Goal: Task Accomplishment & Management: Use online tool/utility

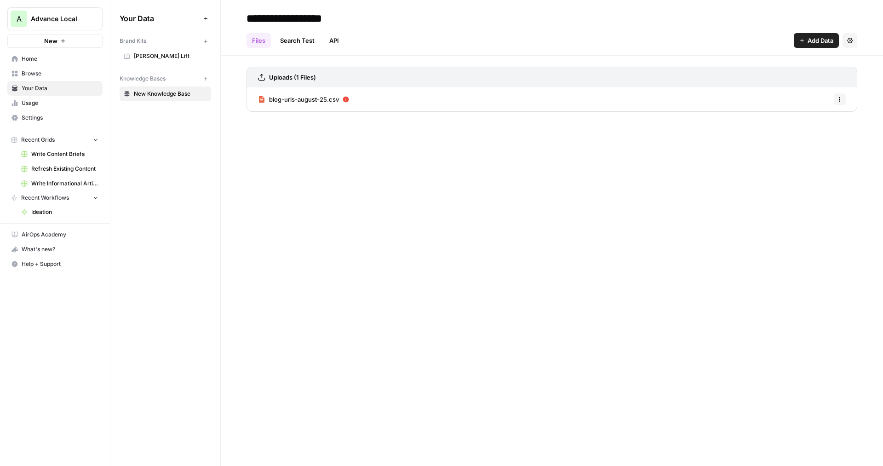
click at [173, 56] on span "Williams Lift" at bounding box center [170, 56] width 73 height 8
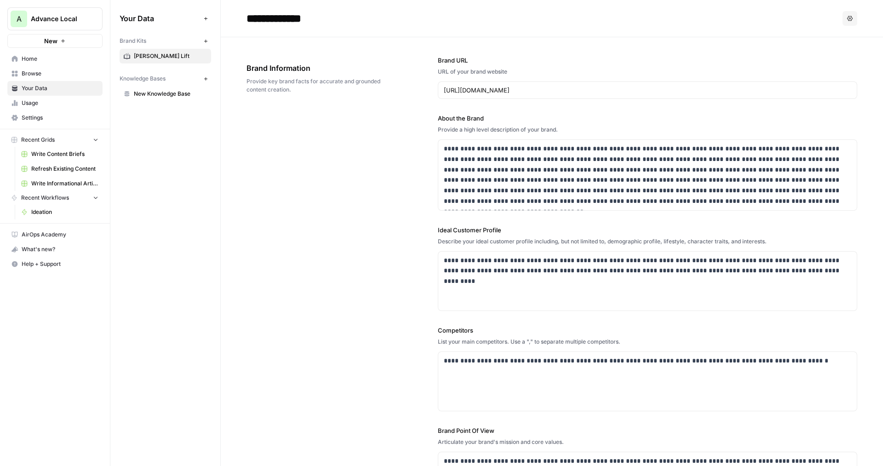
click at [54, 74] on span "Browse" at bounding box center [60, 73] width 77 height 8
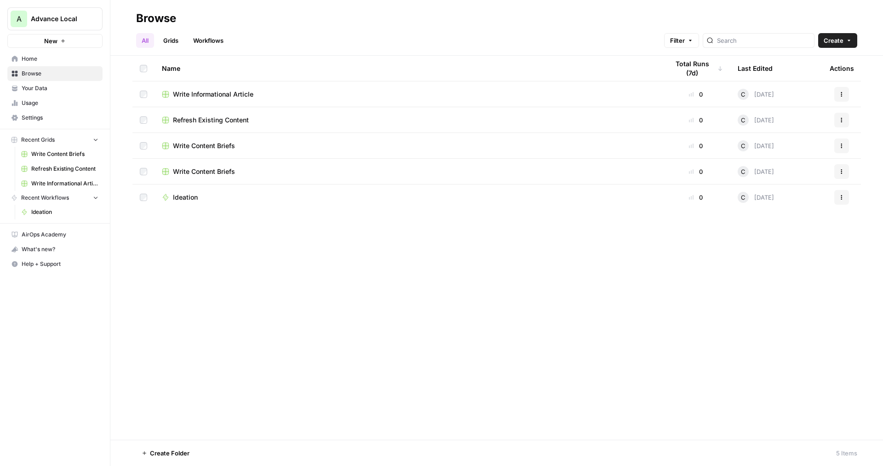
click at [44, 63] on link "Home" at bounding box center [54, 59] width 95 height 15
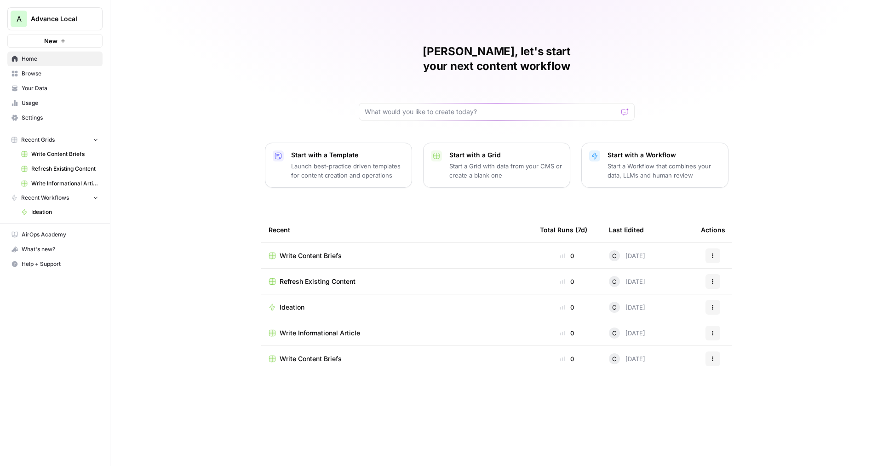
click at [317, 161] on p "Launch best-practice driven templates for content creation and operations" at bounding box center [347, 170] width 113 height 18
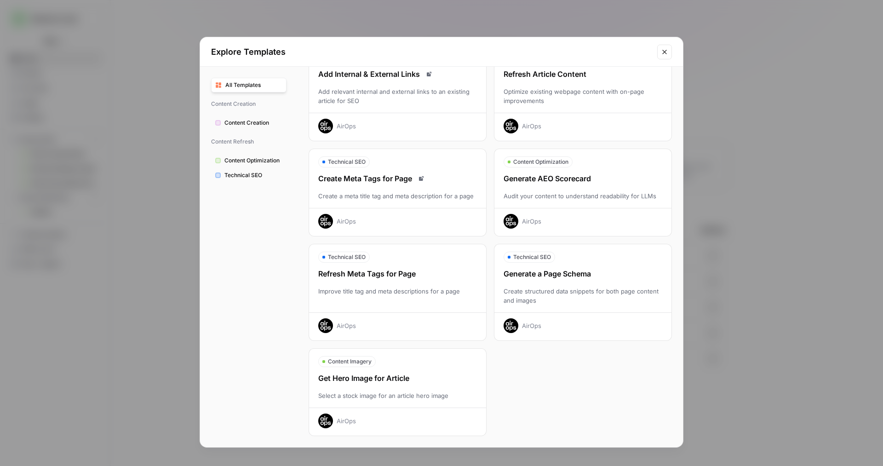
scroll to position [53, 0]
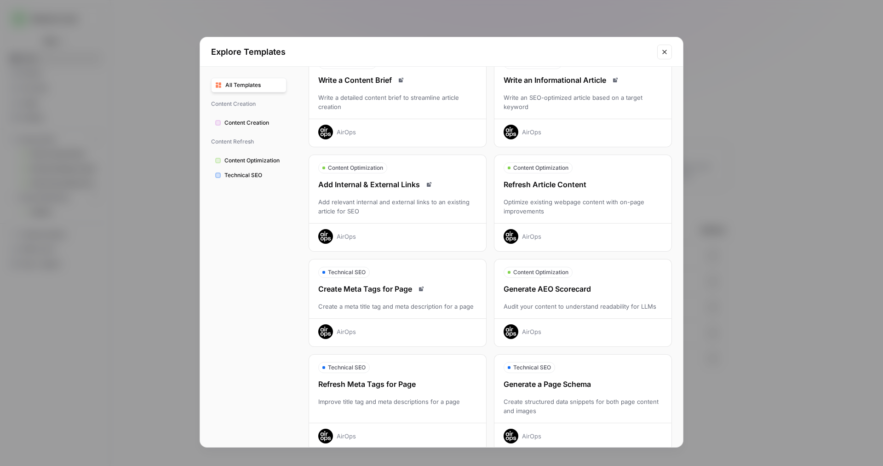
click at [392, 211] on div "Add relevant internal and external links to an existing article for SEO" at bounding box center [397, 206] width 177 height 18
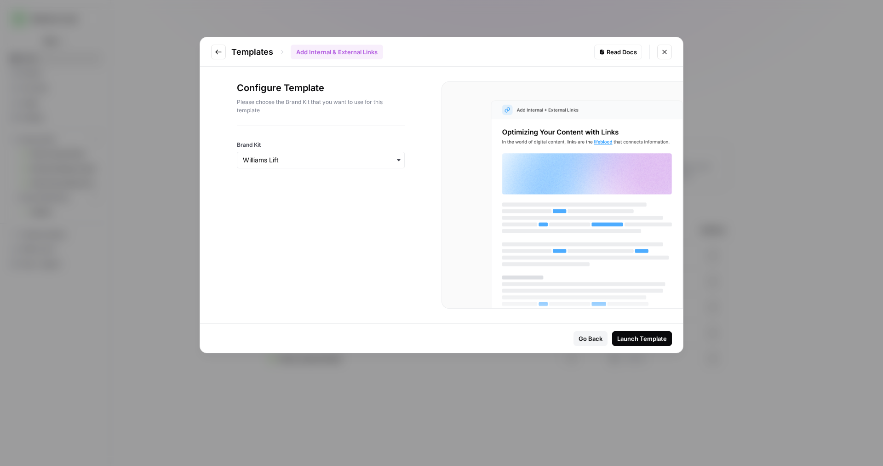
click at [634, 338] on div "Launch Template" at bounding box center [642, 338] width 50 height 9
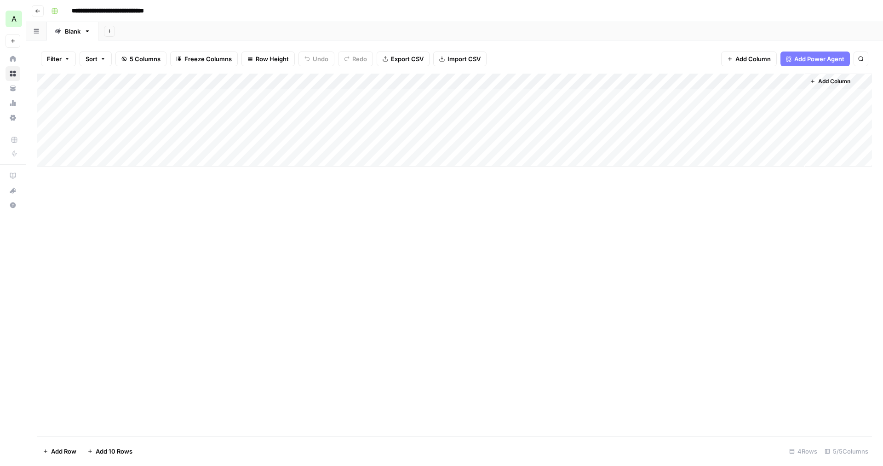
drag, startPoint x: 59, startPoint y: 97, endPoint x: 47, endPoint y: 96, distance: 11.6
click at [47, 96] on div "Add Column" at bounding box center [454, 120] width 835 height 93
click at [50, 110] on div "Add Column" at bounding box center [454, 120] width 835 height 93
click at [45, 125] on div "Add Column" at bounding box center [454, 120] width 835 height 93
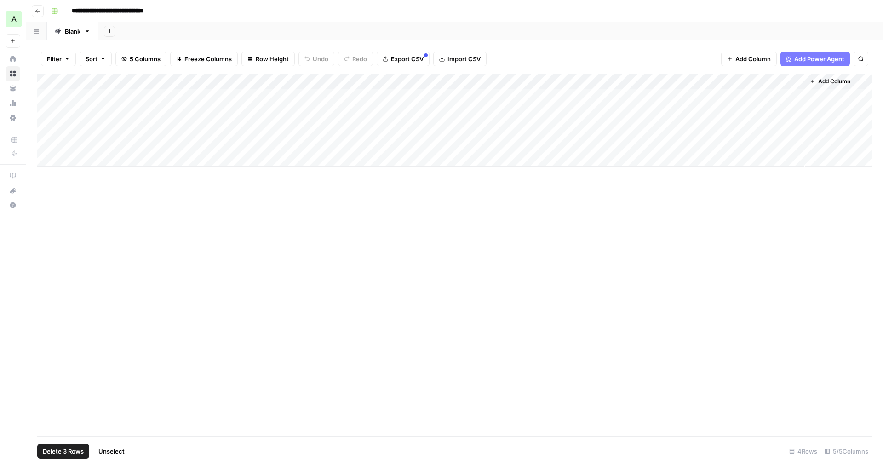
click at [46, 141] on div "Add Column" at bounding box center [454, 120] width 835 height 93
click at [71, 455] on span "Delete 4 Rows" at bounding box center [63, 451] width 41 height 9
click at [405, 103] on span "Delete" at bounding box center [409, 106] width 20 height 9
click at [115, 96] on div "Add Column" at bounding box center [454, 89] width 835 height 30
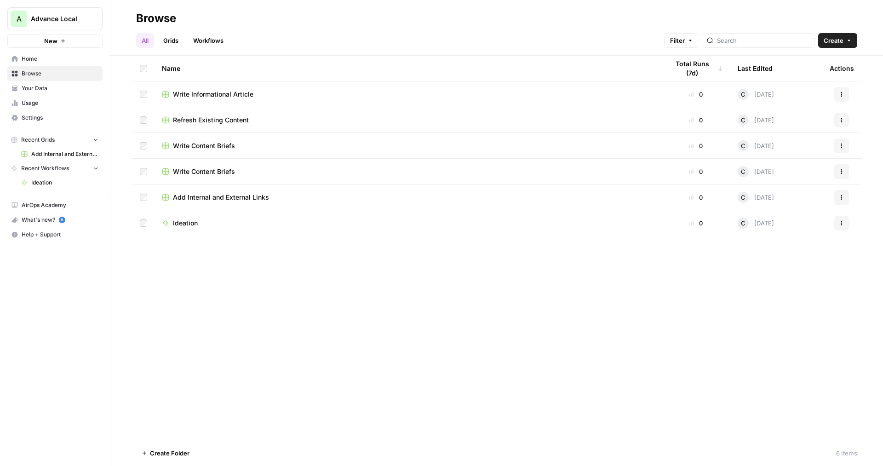
click at [198, 119] on span "Refresh Existing Content" at bounding box center [211, 119] width 76 height 9
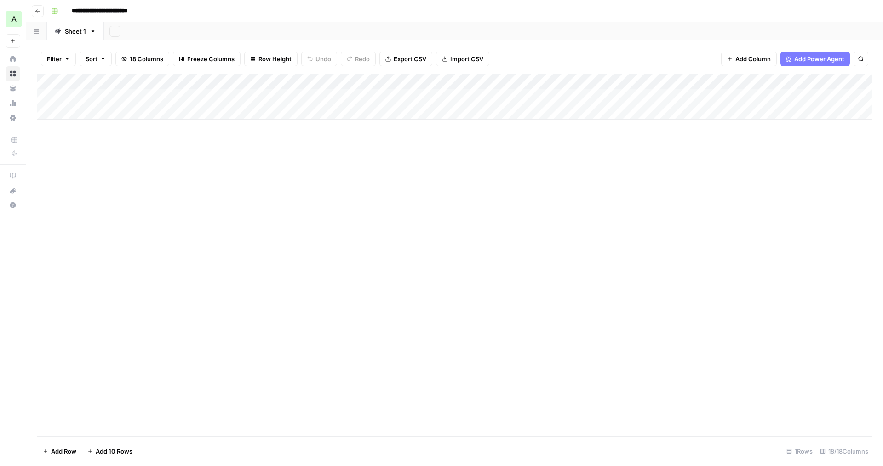
click at [101, 109] on div "Add Column" at bounding box center [454, 97] width 835 height 46
type input "**********"
click at [194, 111] on div "Add Column" at bounding box center [454, 105] width 835 height 62
click at [607, 110] on div "Add Column" at bounding box center [454, 105] width 835 height 62
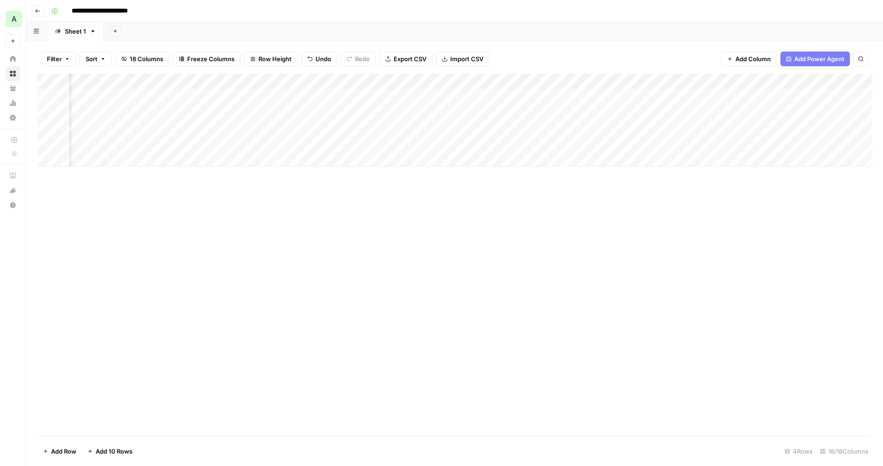
scroll to position [0, 570]
click at [650, 94] on div "Add Column" at bounding box center [454, 120] width 835 height 93
click at [409, 108] on div "Add Column" at bounding box center [454, 128] width 835 height 109
click at [575, 111] on div "Add Column" at bounding box center [454, 128] width 835 height 109
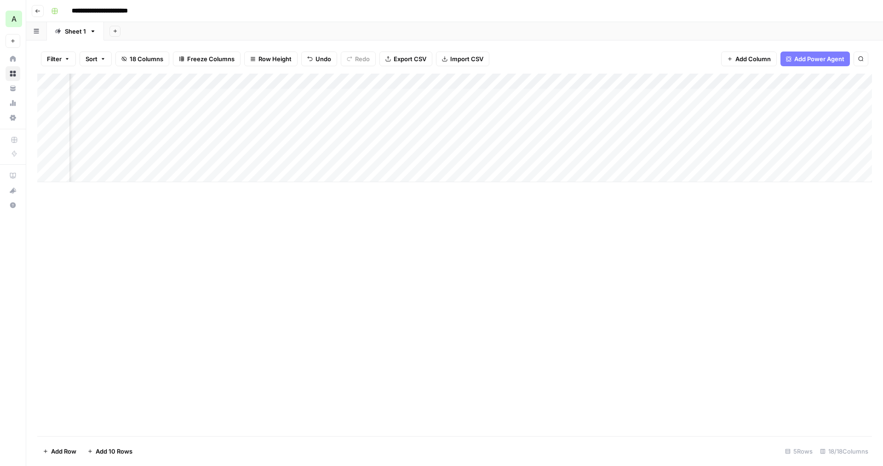
scroll to position [0, 446]
click at [678, 111] on div "Add Column" at bounding box center [454, 128] width 835 height 109
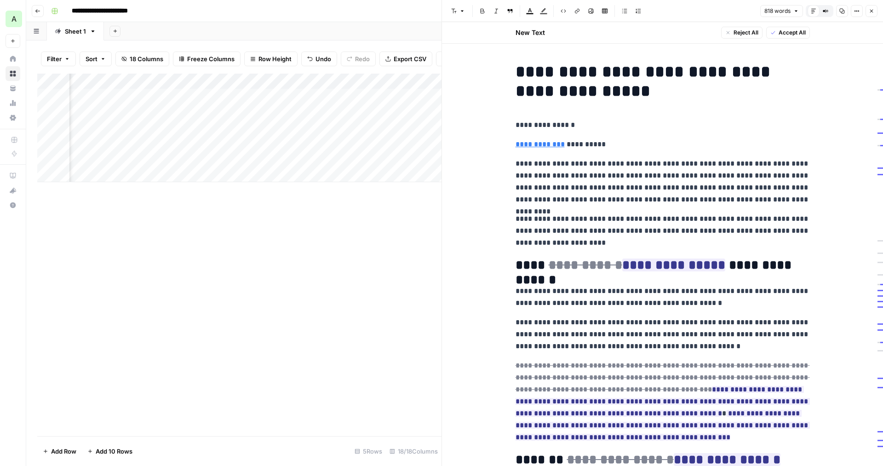
click at [794, 31] on span "Accept All" at bounding box center [792, 33] width 27 height 8
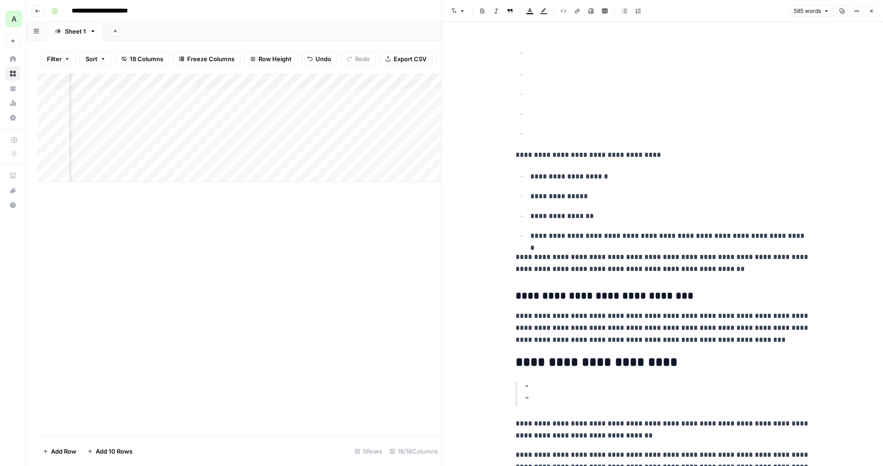
scroll to position [435, 0]
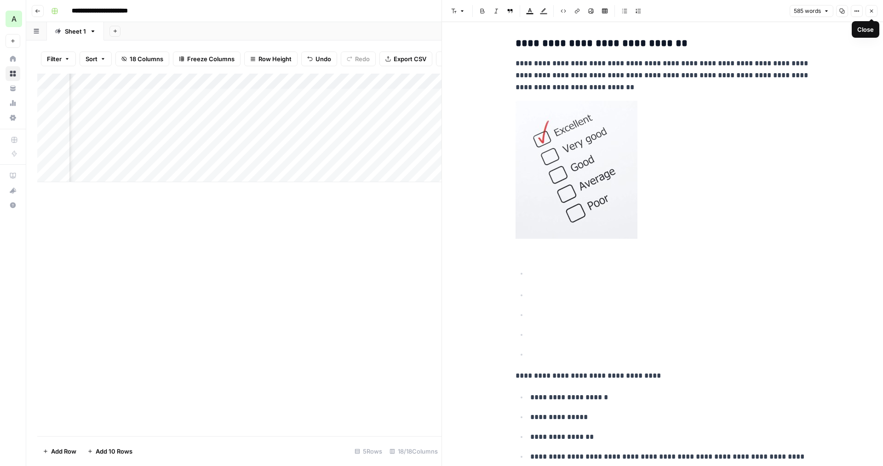
click at [869, 11] on icon "button" at bounding box center [872, 11] width 6 height 6
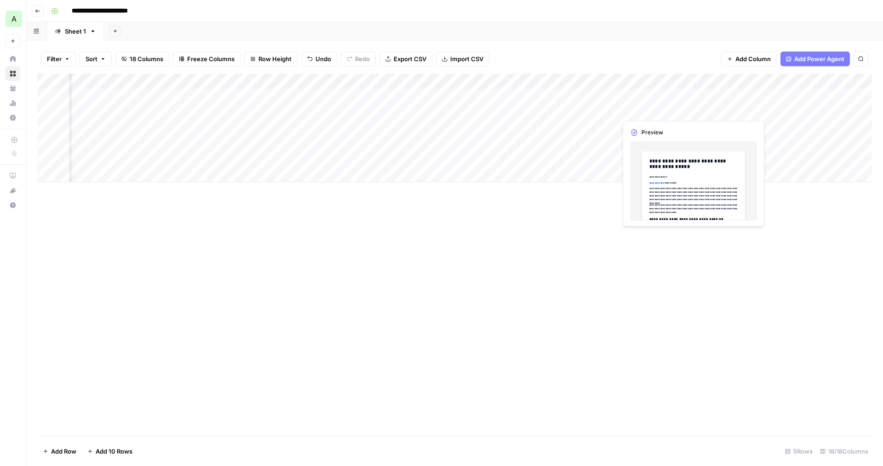
click at [666, 109] on div "Add Column" at bounding box center [454, 128] width 835 height 109
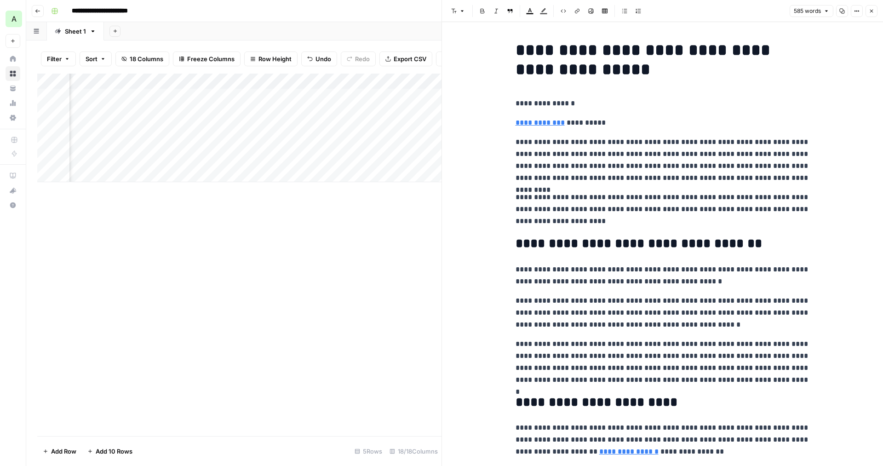
drag, startPoint x: 515, startPoint y: 144, endPoint x: 581, endPoint y: 4, distance: 155.5
